Goal: Information Seeking & Learning: Learn about a topic

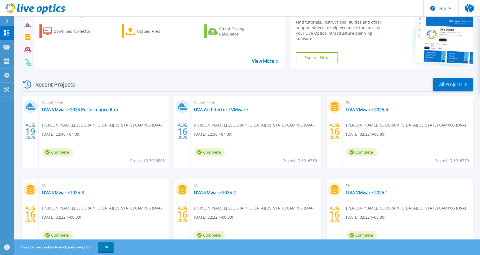
scroll to position [52, 0]
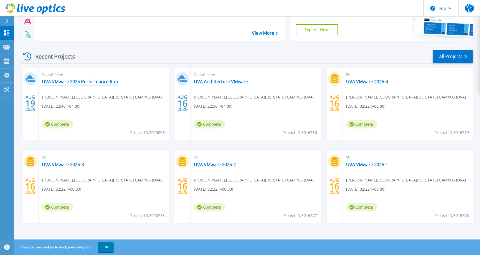
click at [96, 82] on link "UVA VMware 2025 Performance Run" at bounding box center [80, 82] width 76 height 6
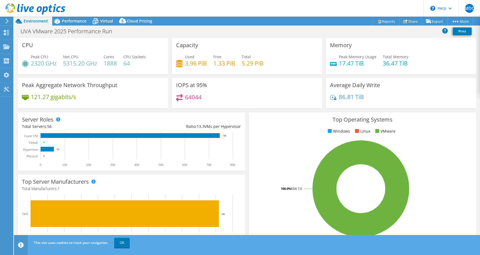
select select "USD"
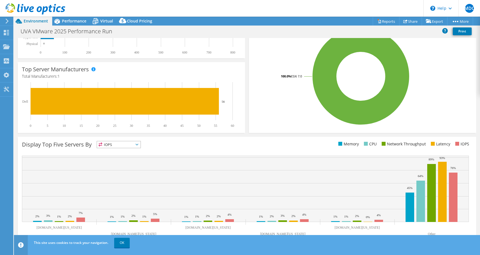
scroll to position [115, 0]
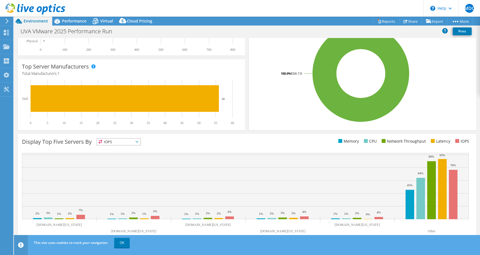
click at [112, 144] on span "IOPS" at bounding box center [119, 142] width 44 height 7
click at [117, 179] on li "Latency" at bounding box center [119, 180] width 44 height 8
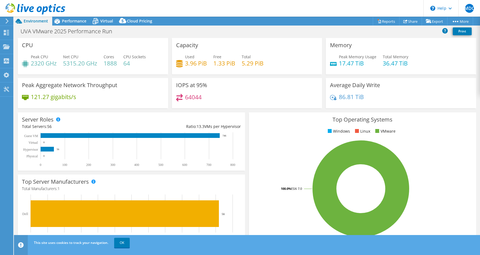
scroll to position [0, 0]
click at [262, 62] on div "Used 3.96 PiB Free 1.33 PiB Total 5.29 PiB" at bounding box center [247, 63] width 142 height 18
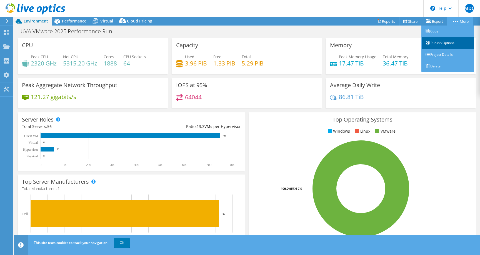
click at [436, 43] on link "Publish Options" at bounding box center [447, 43] width 53 height 12
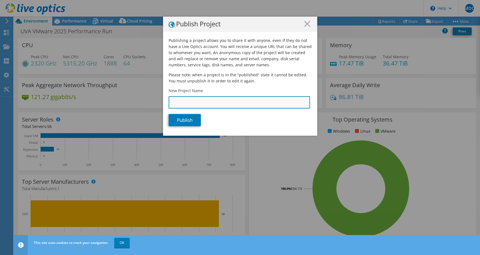
click at [194, 104] on input "New Project Name" at bounding box center [239, 102] width 141 height 12
type input "d"
type input "x"
click at [308, 24] on line at bounding box center [307, 24] width 6 height 6
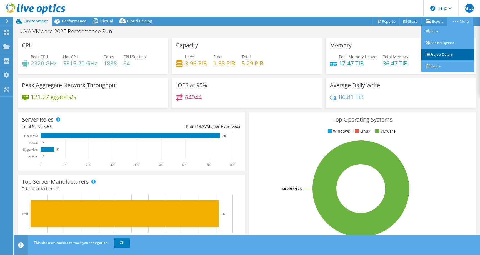
click at [434, 57] on link "Project Details" at bounding box center [447, 55] width 53 height 12
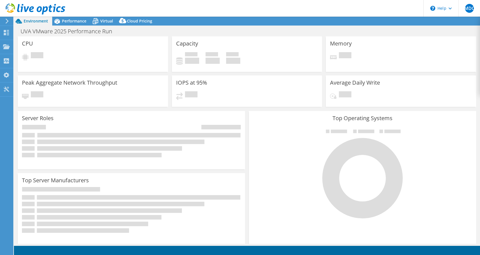
select select "USD"
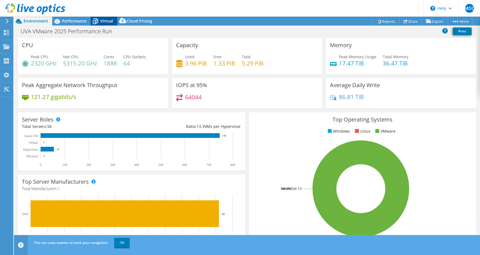
click at [105, 23] on span "Virtual" at bounding box center [106, 20] width 13 height 5
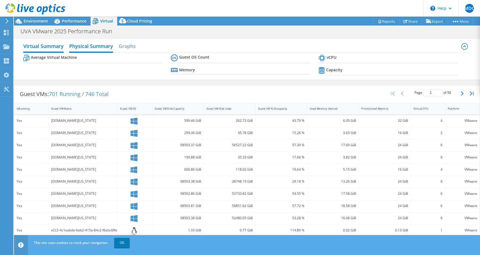
click at [103, 46] on h2 "Physical Summary" at bounding box center [91, 47] width 44 height 12
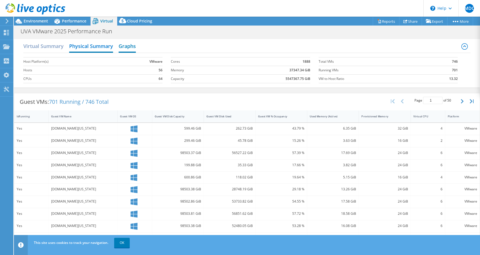
click at [126, 49] on h2 "Graphs" at bounding box center [127, 47] width 17 height 12
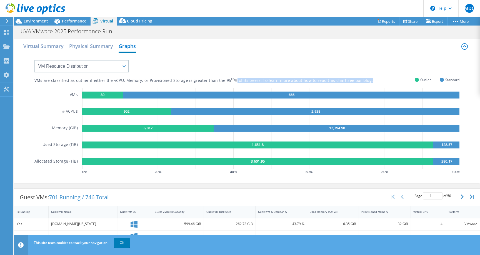
drag, startPoint x: 274, startPoint y: 71, endPoint x: 362, endPoint y: 75, distance: 88.4
click at [362, 75] on div "VMs are classified as outlier if either the vCPU, Memory, or Provisioned Storag…" at bounding box center [246, 114] width 425 height 123
click at [34, 60] on select "VM Resource Distribution Provisioning Contrast Over Provisioning" at bounding box center [81, 66] width 94 height 12
select select "Provisioning Contrast"
click option "Provisioning Contrast" at bounding box center [0, 0] width 0 height 0
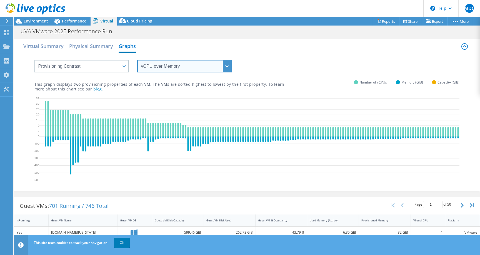
click at [137, 60] on select "vCPU over Memory vCPU over Capacity Memory over vCPU Memory over Capacity Capac…" at bounding box center [184, 66] width 94 height 12
click option "vCPU over Capacity" at bounding box center [0, 0] width 0 height 0
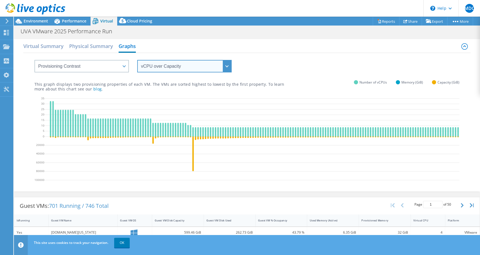
click at [137, 60] on select "vCPU over Memory vCPU over Capacity Memory over vCPU Memory over Capacity Capac…" at bounding box center [184, 66] width 94 height 12
click option "Memory over vCPU" at bounding box center [0, 0] width 0 height 0
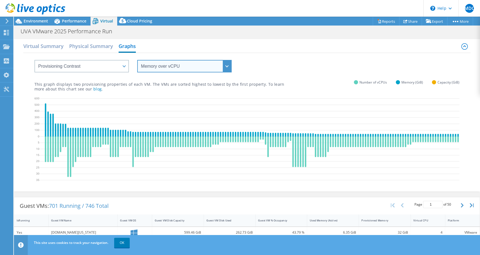
click at [137, 60] on select "vCPU over Memory vCPU over Capacity Memory over vCPU Memory over Capacity Capac…" at bounding box center [184, 66] width 94 height 12
click option "Memory over Capacity" at bounding box center [0, 0] width 0 height 0
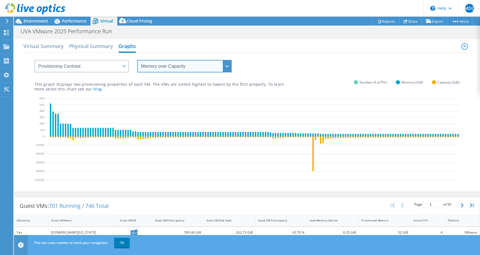
click at [137, 60] on select "vCPU over Memory vCPU over Capacity Memory over vCPU Memory over Capacity Capac…" at bounding box center [184, 66] width 94 height 12
select select "Capacity over vCPU"
click option "Capacity over vCPU" at bounding box center [0, 0] width 0 height 0
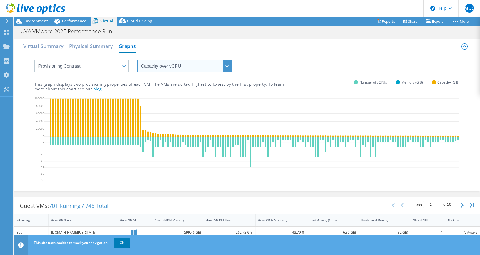
click at [137, 60] on select "vCPU over Memory vCPU over Capacity Memory over vCPU Memory over Capacity Capac…" at bounding box center [184, 66] width 94 height 12
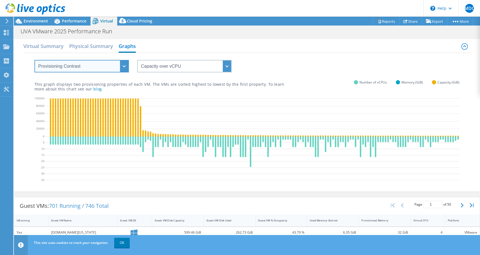
click at [34, 60] on select "VM Resource Distribution Provisioning Contrast Over Provisioning" at bounding box center [81, 66] width 94 height 12
select select "Over Provisioning"
click option "Over Provisioning" at bounding box center [0, 0] width 0 height 0
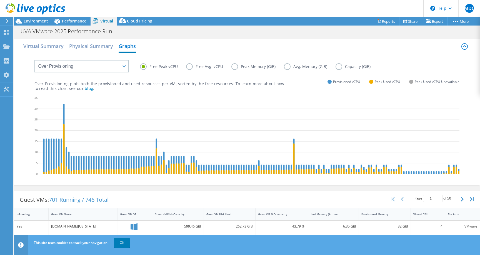
click at [188, 68] on label "Free Avg. vCPU" at bounding box center [208, 66] width 45 height 7
click at [0, 0] on input "Free Avg. vCPU" at bounding box center [0, 0] width 0 height 0
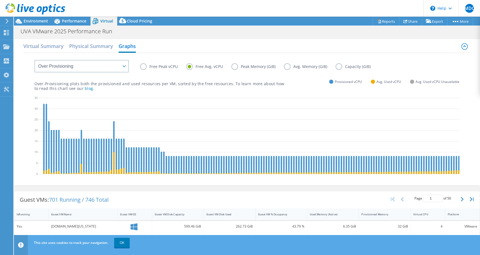
click at [235, 67] on label "Peak Memory (GiB)" at bounding box center [257, 66] width 52 height 7
click at [0, 0] on input "Peak Memory (GiB)" at bounding box center [0, 0] width 0 height 0
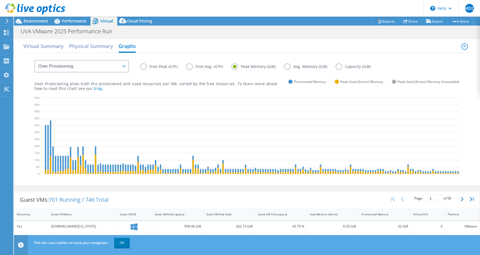
click at [285, 66] on label "Avg. Memory (GiB)" at bounding box center [310, 66] width 52 height 7
click at [0, 0] on input "Avg. Memory (GiB)" at bounding box center [0, 0] width 0 height 0
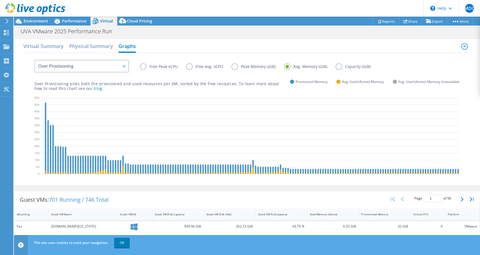
click at [191, 67] on label "Free Avg. vCPU" at bounding box center [208, 66] width 45 height 7
click at [0, 0] on input "Free Avg. vCPU" at bounding box center [0, 0] width 0 height 0
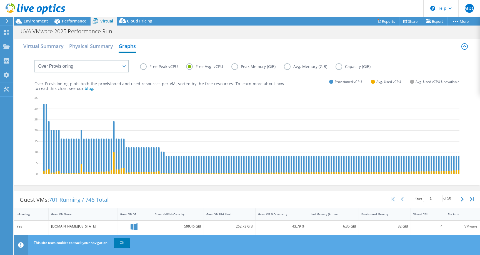
click at [287, 67] on label "Avg. Memory (GiB)" at bounding box center [310, 66] width 52 height 7
click at [0, 0] on input "Avg. Memory (GiB)" at bounding box center [0, 0] width 0 height 0
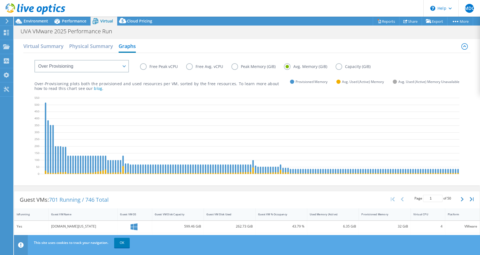
click at [152, 66] on label "Free Peak vCPU" at bounding box center [163, 66] width 46 height 7
click at [0, 0] on input "Free Peak vCPU" at bounding box center [0, 0] width 0 height 0
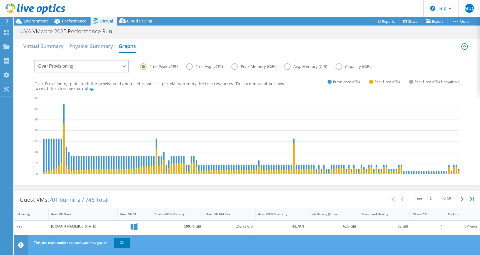
click at [336, 66] on label "Capacity (GiB)" at bounding box center [356, 66] width 43 height 7
click at [0, 0] on input "Capacity (GiB)" at bounding box center [0, 0] width 0 height 0
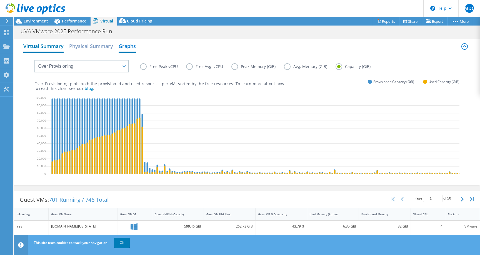
click at [37, 46] on h2 "Virtual Summary" at bounding box center [43, 47] width 40 height 12
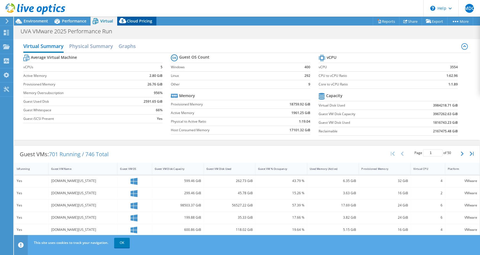
click at [140, 19] on span "Cloud Pricing" at bounding box center [139, 20] width 25 height 5
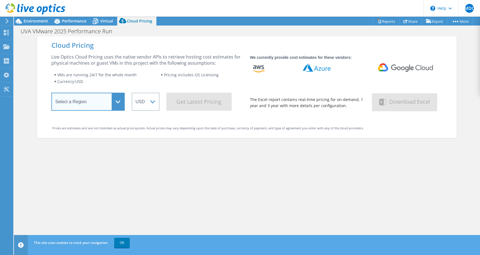
click at [51, 93] on select "Select a Region Asia Pacific (Hong Kong) Asia Pacific (Mumbai) Asia Pacific (Se…" at bounding box center [87, 102] width 73 height 18
select select "USEast"
click option "US East (Virginia)" at bounding box center [0, 0] width 0 height 0
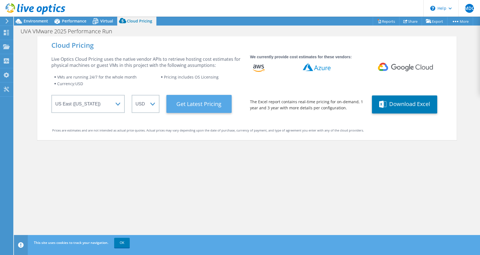
click at [193, 107] on Latest "Get Latest Pricing" at bounding box center [198, 104] width 65 height 18
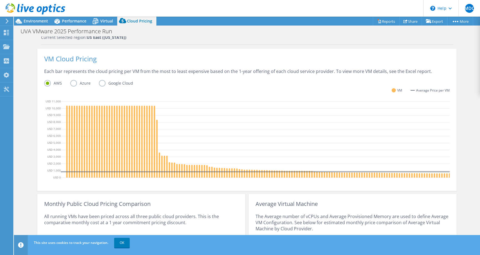
scroll to position [115, 0]
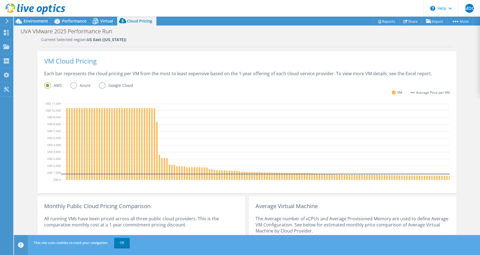
click at [76, 86] on label "Azure" at bounding box center [84, 85] width 29 height 7
click at [0, 0] on input "Azure" at bounding box center [0, 0] width 0 height 0
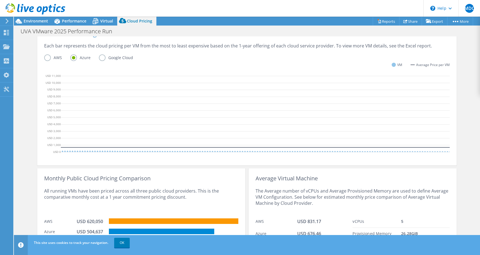
scroll to position [0, 1484]
click at [345, 151] on icon at bounding box center [344, 151] width 1 height 1
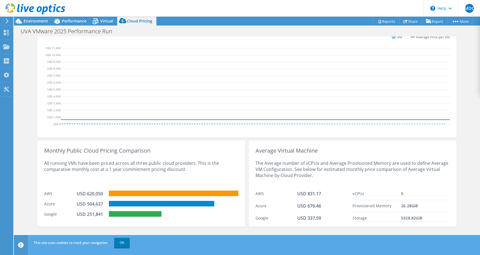
scroll to position [0, 0]
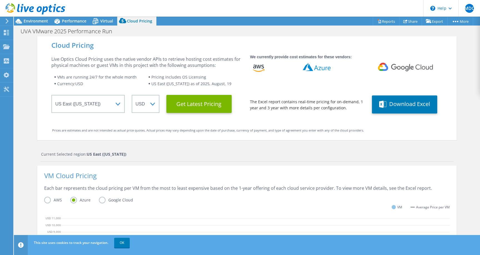
click at [101, 199] on label "Google Cloud" at bounding box center [120, 200] width 42 height 7
click at [0, 0] on input "Google Cloud" at bounding box center [0, 0] width 0 height 0
click at [73, 200] on label "Azure" at bounding box center [84, 200] width 29 height 7
click at [0, 0] on input "Azure" at bounding box center [0, 0] width 0 height 0
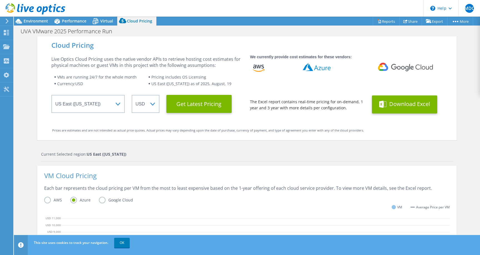
click at [388, 104] on button "Download Excel" at bounding box center [404, 105] width 65 height 18
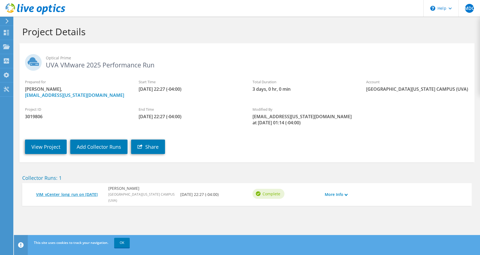
click at [67, 195] on link "VIM_vCenter_long_run on [DATE]" at bounding box center [69, 195] width 67 height 6
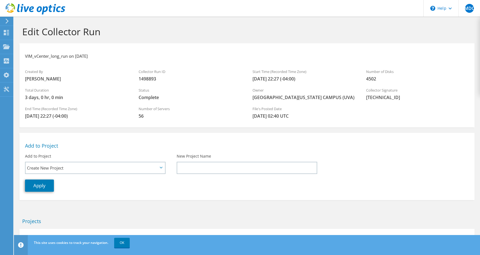
scroll to position [36, 0]
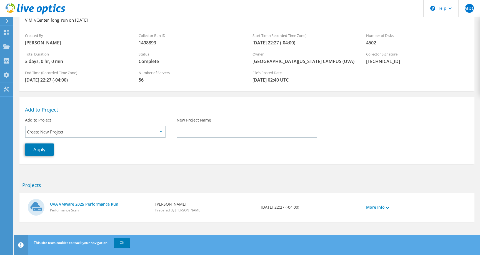
click at [62, 201] on div "UVA VMware 2025 Performance Run Performance Scan" at bounding box center [99, 208] width 105 height 18
click at [63, 205] on link "UVA VMware 2025 Performance Run" at bounding box center [100, 204] width 100 height 6
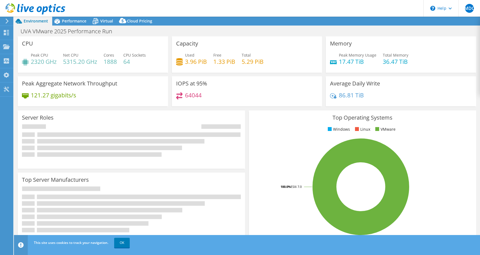
select select "USEast"
select select "USD"
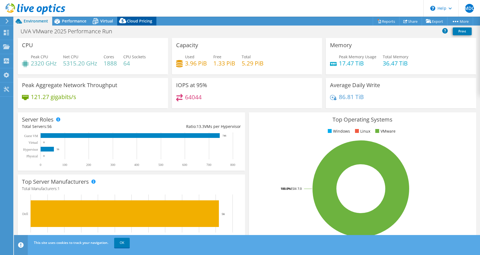
click at [138, 20] on span "Cloud Pricing" at bounding box center [139, 20] width 25 height 5
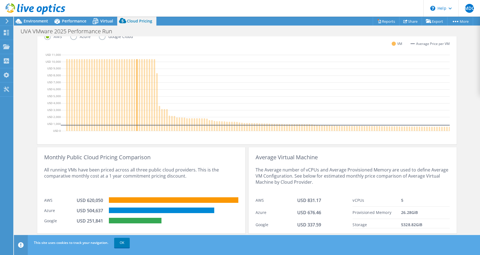
scroll to position [170, 0]
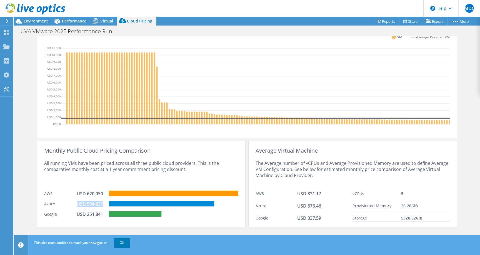
drag, startPoint x: 104, startPoint y: 204, endPoint x: 77, endPoint y: 202, distance: 26.7
click at [77, 202] on div "USD 504,637" at bounding box center [91, 204] width 28 height 6
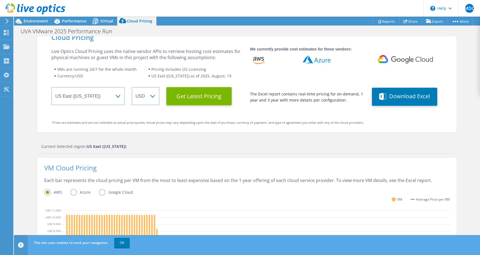
scroll to position [0, 0]
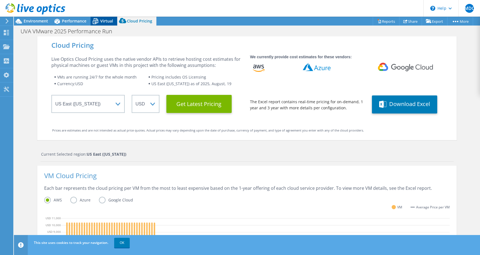
click at [104, 22] on span "Virtual" at bounding box center [106, 20] width 13 height 5
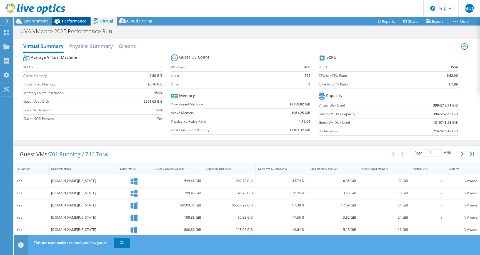
click at [84, 24] on div "Performance" at bounding box center [71, 21] width 38 height 9
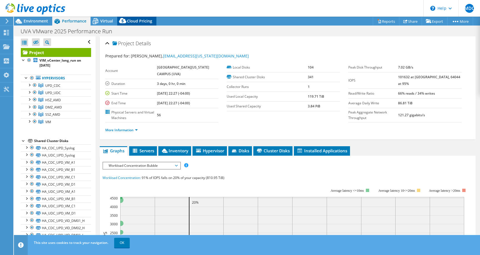
click at [139, 21] on span "Cloud Pricing" at bounding box center [139, 20] width 25 height 5
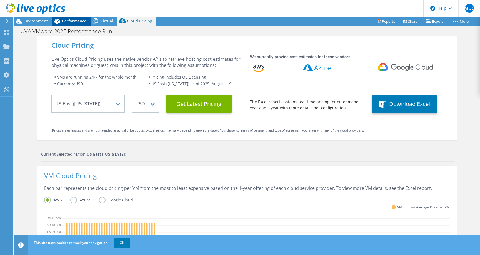
click at [72, 21] on span "Performance" at bounding box center [74, 20] width 24 height 5
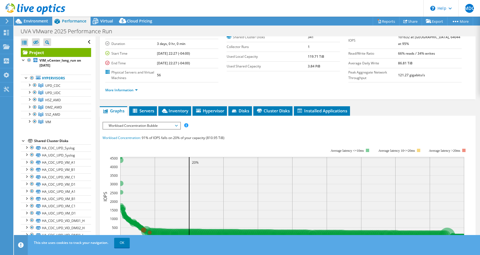
scroll to position [55, 0]
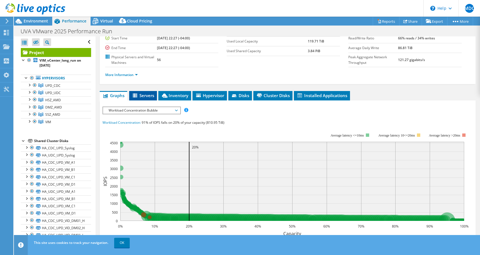
click at [149, 96] on span "Servers" at bounding box center [143, 96] width 22 height 6
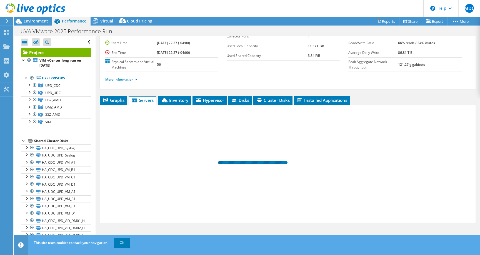
scroll to position [50, 0]
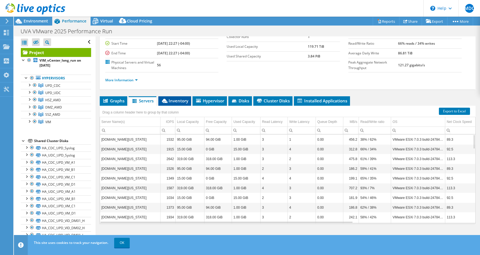
click at [177, 100] on span "Inventory" at bounding box center [174, 101] width 27 height 6
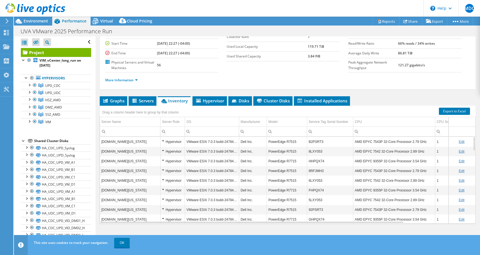
scroll to position [0, 0]
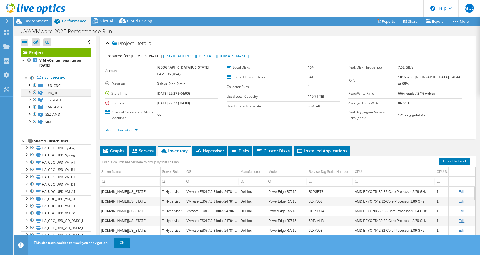
click at [34, 93] on div at bounding box center [35, 92] width 6 height 7
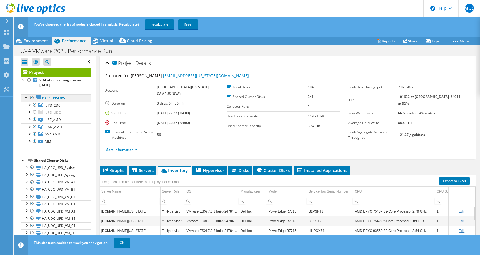
click at [35, 86] on li "VIM_vCenter_long_run on 8/19/2025 Hypervisors UPD_CDC" at bounding box center [56, 114] width 70 height 74
click at [36, 104] on div at bounding box center [35, 105] width 6 height 7
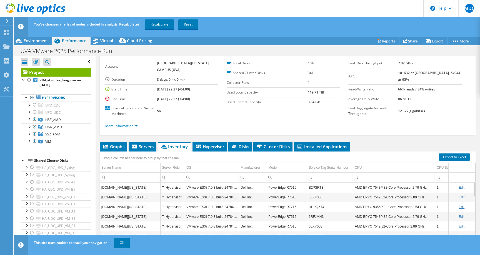
scroll to position [50, 0]
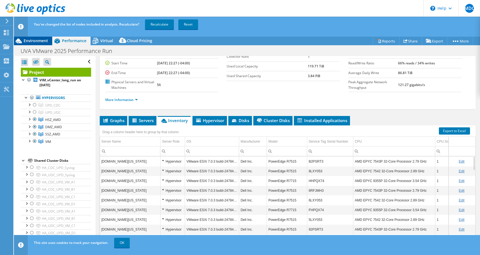
click at [43, 41] on span "Environment" at bounding box center [36, 40] width 24 height 5
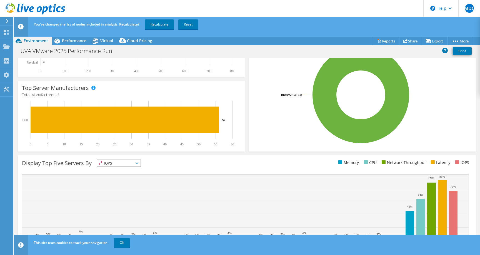
scroll to position [115, 0]
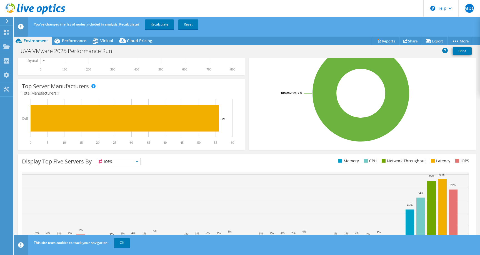
click at [117, 161] on span "IOPS" at bounding box center [119, 161] width 44 height 7
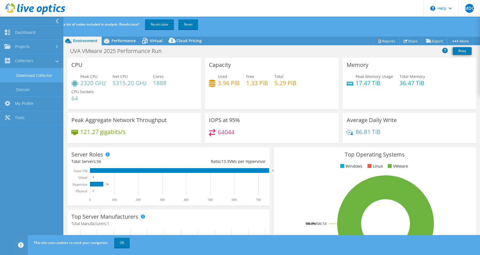
click at [24, 72] on link "Download Collector" at bounding box center [31, 75] width 63 height 14
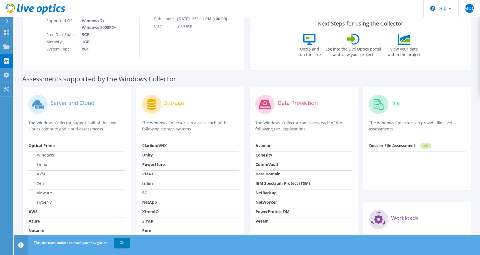
scroll to position [150, 0]
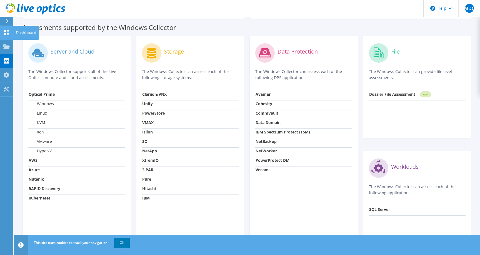
click at [7, 32] on icon at bounding box center [6, 32] width 7 height 5
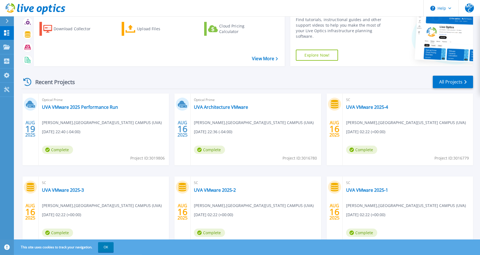
scroll to position [30, 0]
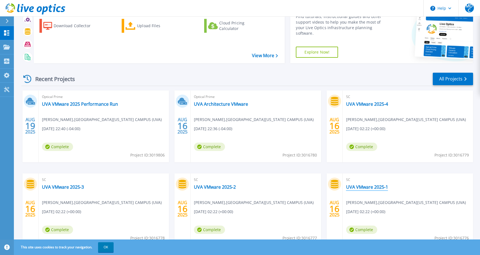
click at [360, 188] on link "UVA VMware 2025-1" at bounding box center [367, 187] width 42 height 6
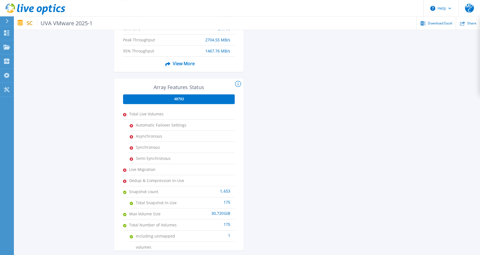
scroll to position [300, 0]
